Goal: Check status: Check status

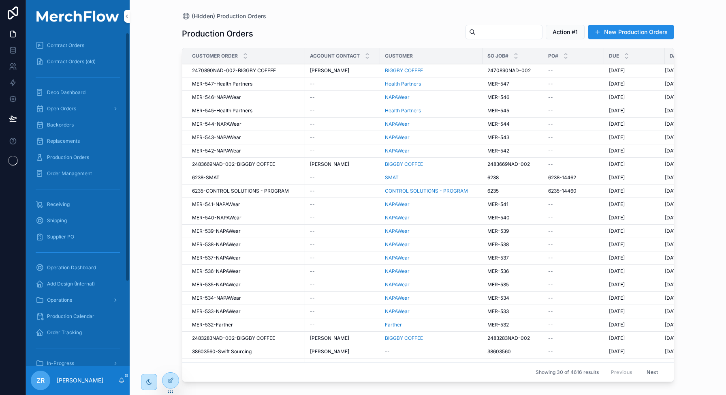
click at [79, 160] on span "Production Orders" at bounding box center [68, 157] width 42 height 6
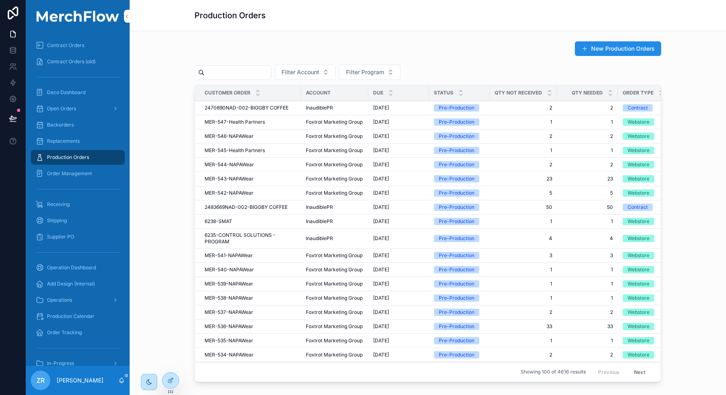
click at [232, 67] on input "scrollable content" at bounding box center [238, 72] width 66 height 11
paste input "**********"
type input "**********"
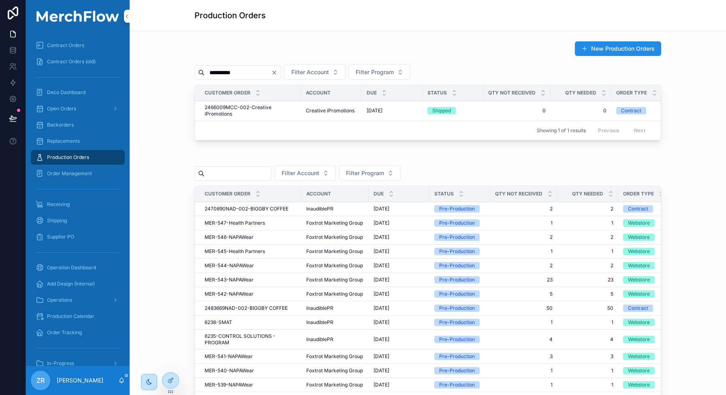
click at [238, 110] on span "2466009MCC-002-Creative iPromotions" at bounding box center [251, 110] width 92 height 13
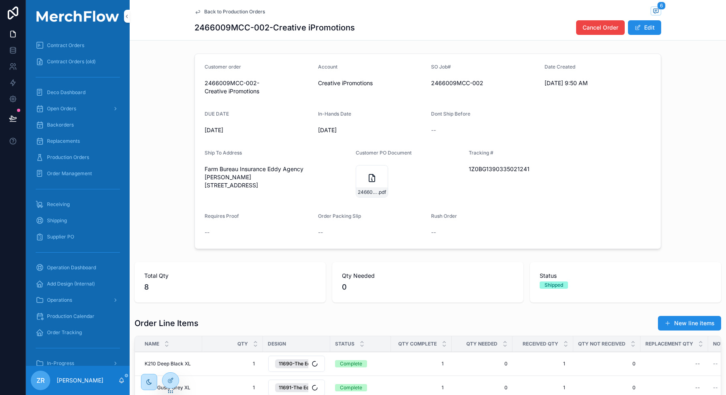
click at [480, 166] on span "1Z0BG1390335021241" at bounding box center [522, 169] width 107 height 8
copy span "1Z0BG1390335021241"
click at [101, 157] on div "Production Orders" at bounding box center [78, 157] width 84 height 13
click at [83, 157] on span "Production Orders" at bounding box center [68, 157] width 42 height 6
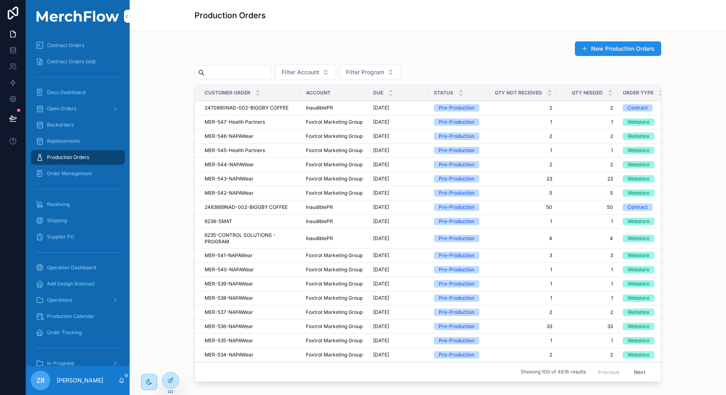
click at [233, 77] on input "scrollable content" at bounding box center [238, 72] width 66 height 11
paste input "******"
type input "******"
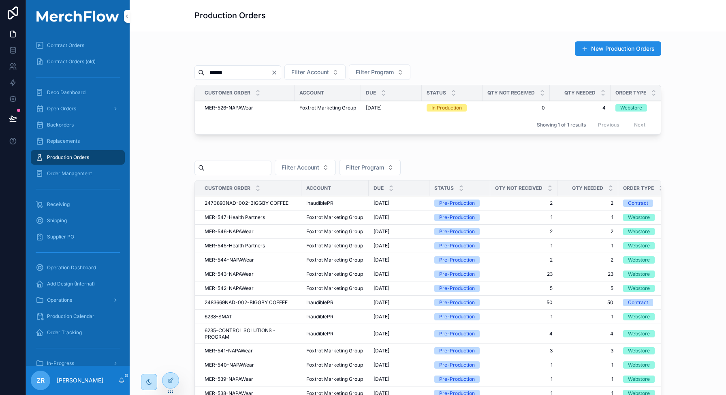
click at [239, 106] on span "MER-526-NAPAWear" at bounding box center [229, 108] width 49 height 6
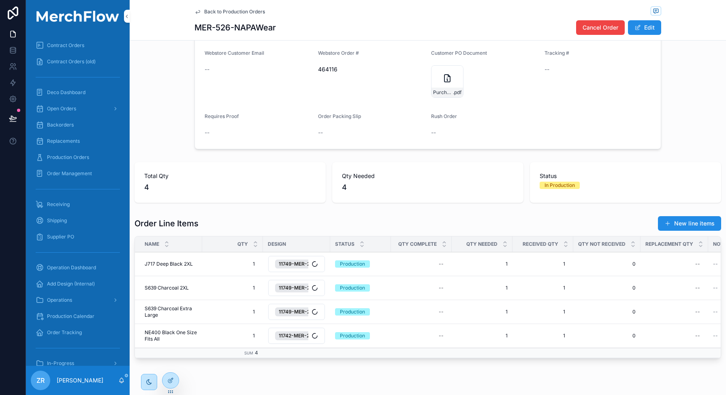
scroll to position [204, 0]
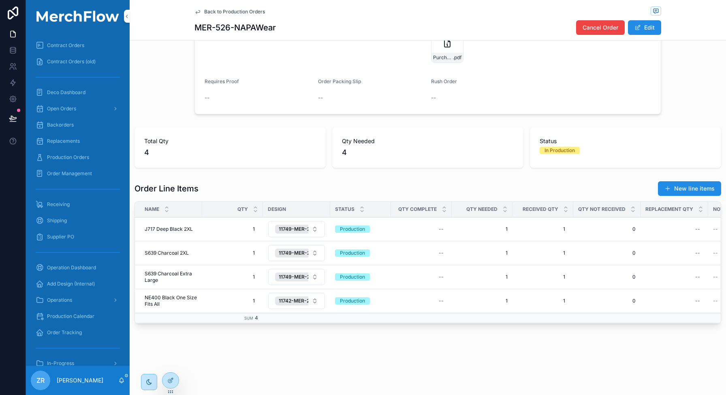
click at [187, 294] on span "NE400 Black One Size Fits All" at bounding box center [171, 300] width 53 height 13
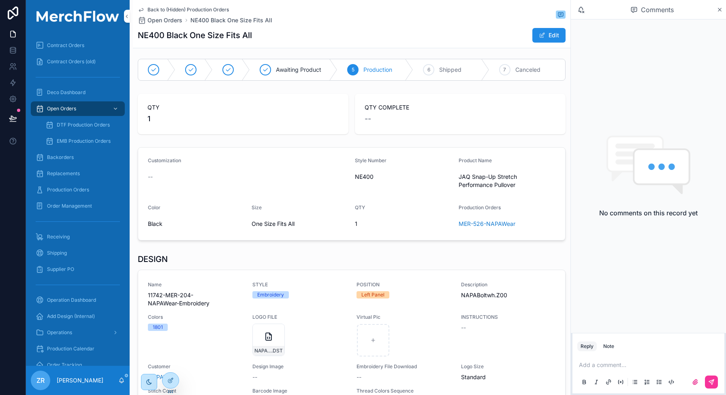
scroll to position [24, 0]
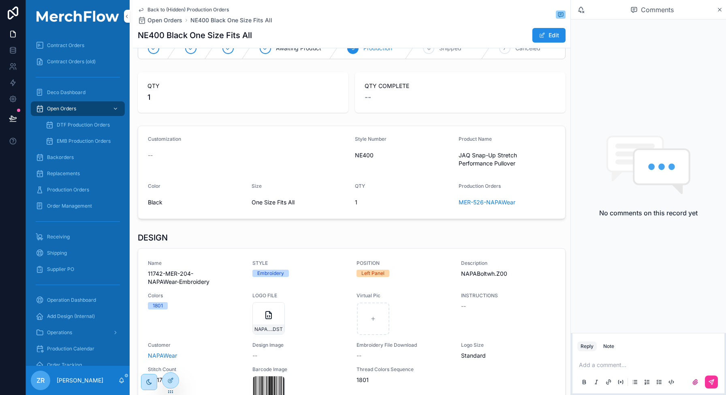
click at [486, 157] on span "JAQ Snap-Up Stretch Performance Pullover" at bounding box center [507, 159] width 97 height 16
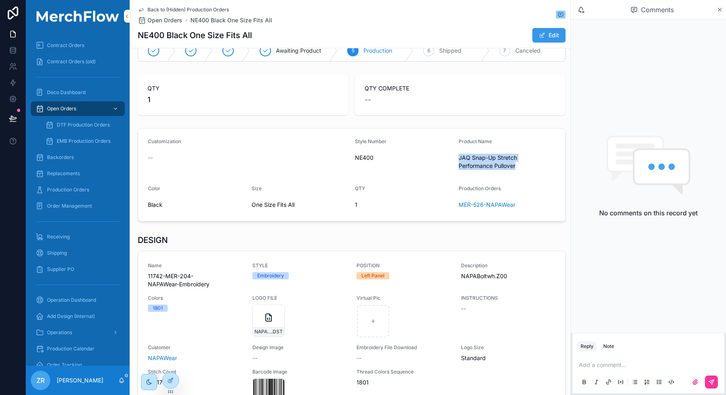
click at [549, 36] on button "Edit" at bounding box center [548, 35] width 33 height 15
click at [546, 32] on button "Done" at bounding box center [546, 35] width 37 height 15
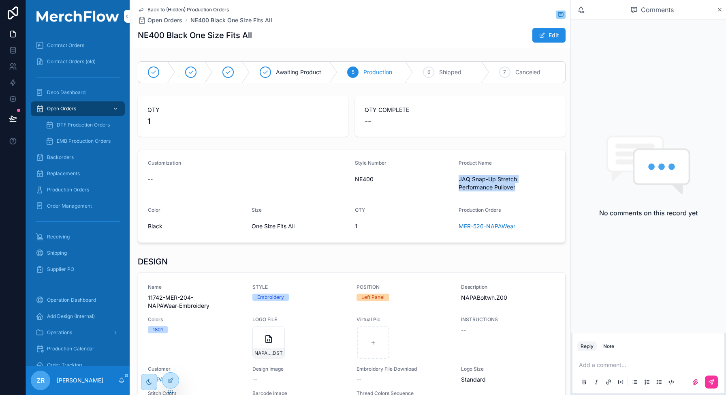
click at [143, 9] on icon "scrollable content" at bounding box center [141, 9] width 6 height 6
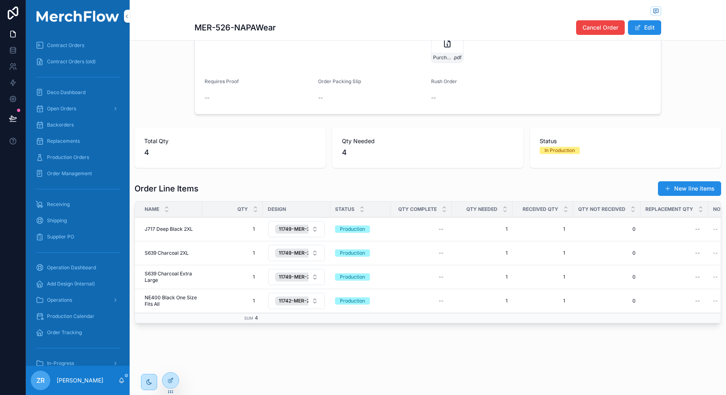
scroll to position [204, 0]
click at [125, 381] on div "ZR Zack Rood" at bounding box center [78, 380] width 104 height 29
click at [122, 381] on icon "scrollable content" at bounding box center [121, 380] width 6 height 6
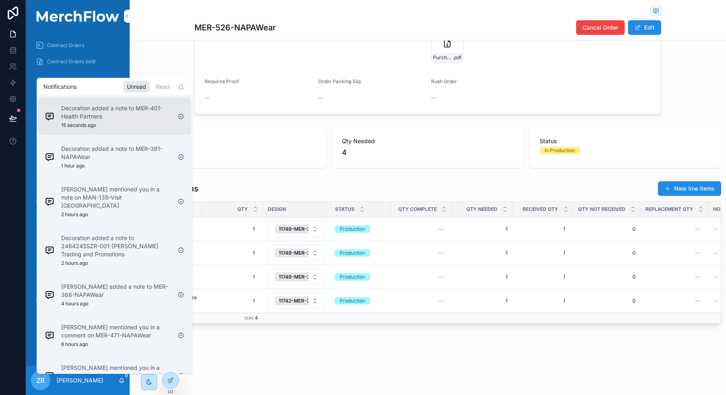
click at [128, 121] on div "Decoration added a note to MER-401-Health Partners 15 seconds ago" at bounding box center [116, 116] width 110 height 24
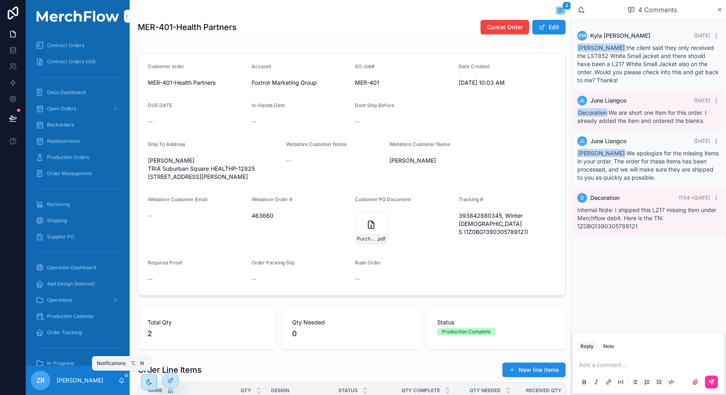
click at [121, 381] on icon "scrollable content" at bounding box center [122, 381] width 2 height 1
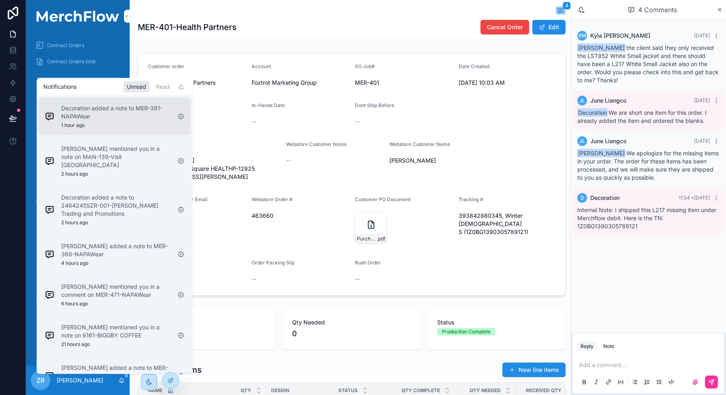
click at [134, 124] on div "Decoration added a note to MER-381-NAPAWear 1 hour ago" at bounding box center [116, 116] width 110 height 24
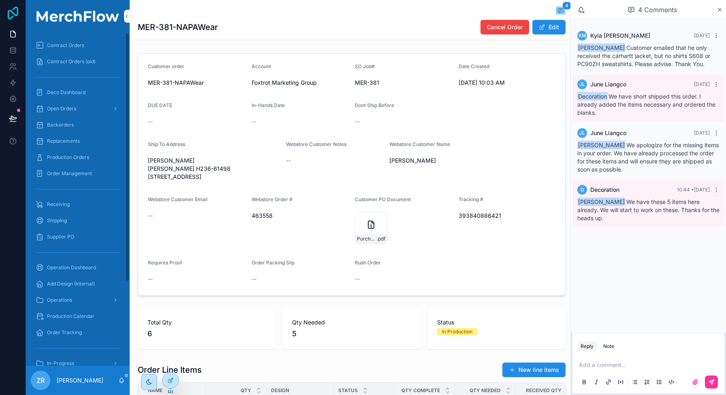
click at [15, 12] on icon at bounding box center [13, 12] width 16 height 13
